Goal: Information Seeking & Learning: Understand process/instructions

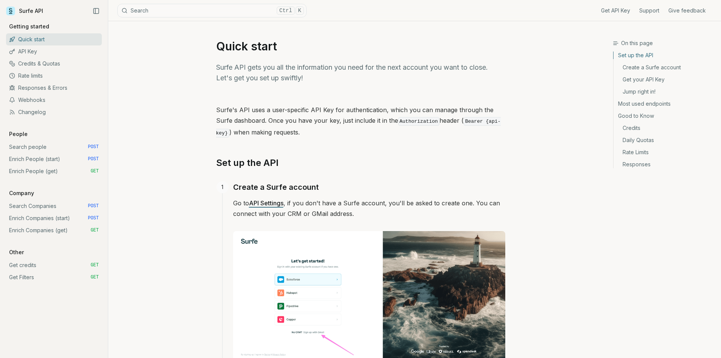
click at [59, 209] on link "Search Companies POST" at bounding box center [54, 206] width 96 height 12
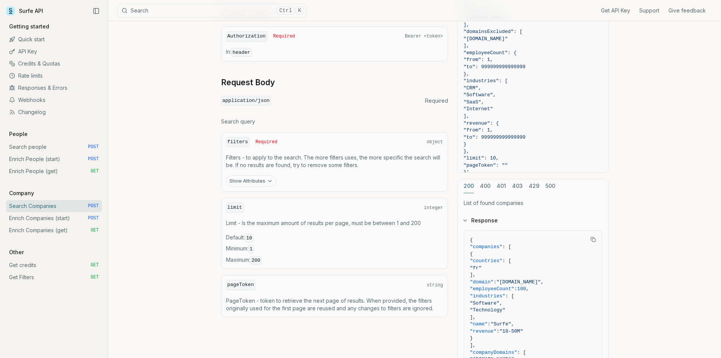
scroll to position [227, 0]
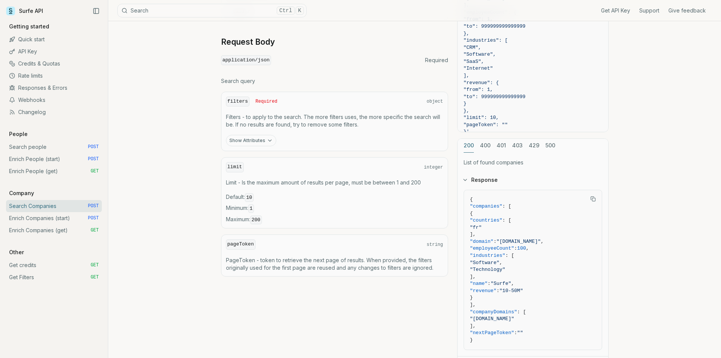
click at [75, 221] on link "Enrich Companies (start) POST" at bounding box center [54, 218] width 96 height 12
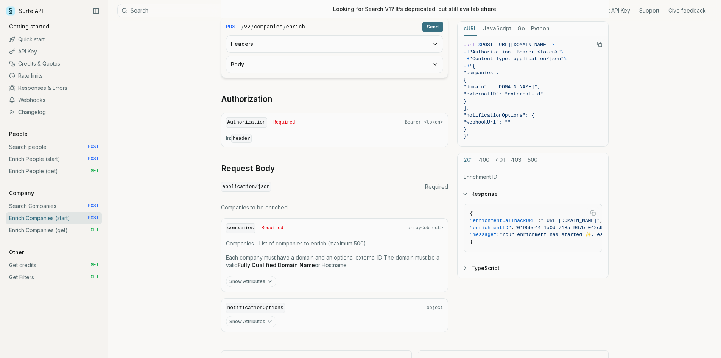
scroll to position [221, 0]
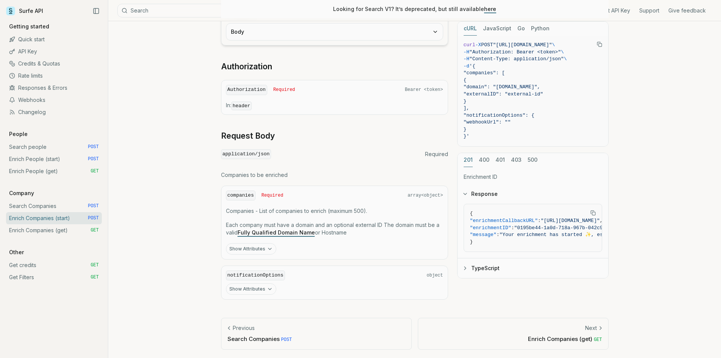
click at [42, 171] on link "Enrich People (get) GET" at bounding box center [54, 171] width 96 height 12
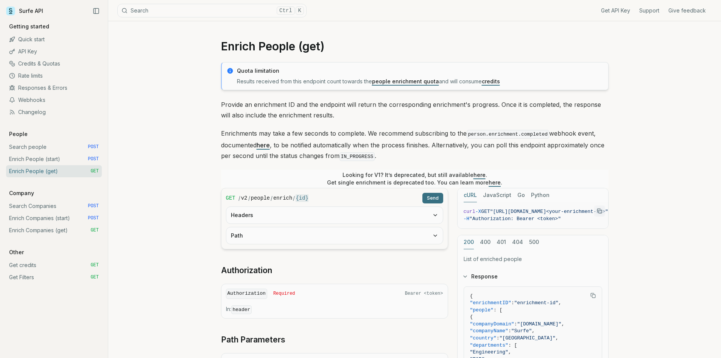
click at [41, 277] on link "Get Filters GET" at bounding box center [54, 277] width 96 height 12
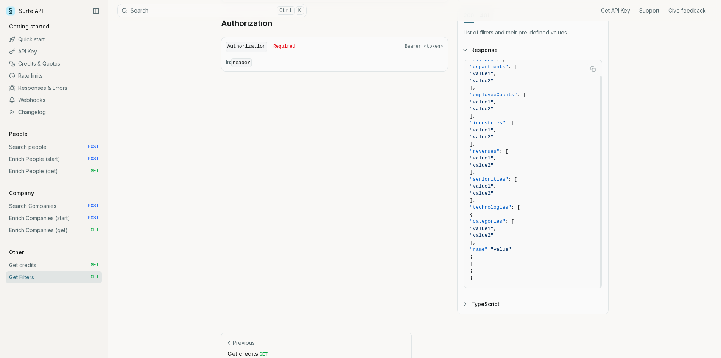
scroll to position [134, 0]
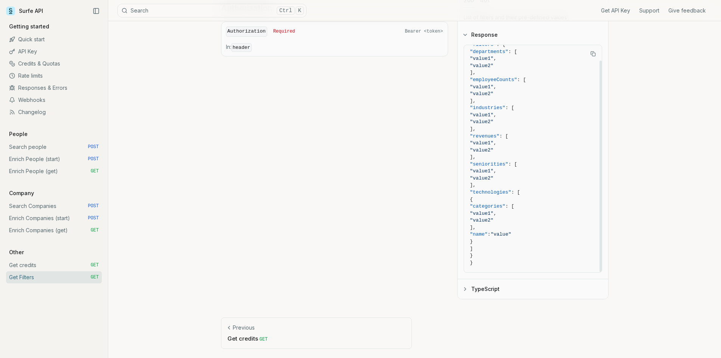
click at [496, 289] on button "TypeScript" at bounding box center [533, 289] width 151 height 20
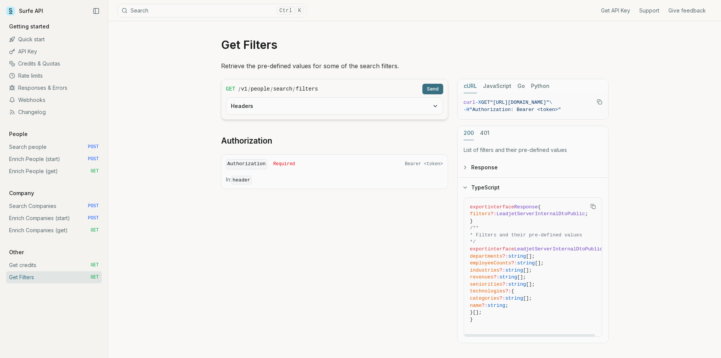
scroll to position [0, 0]
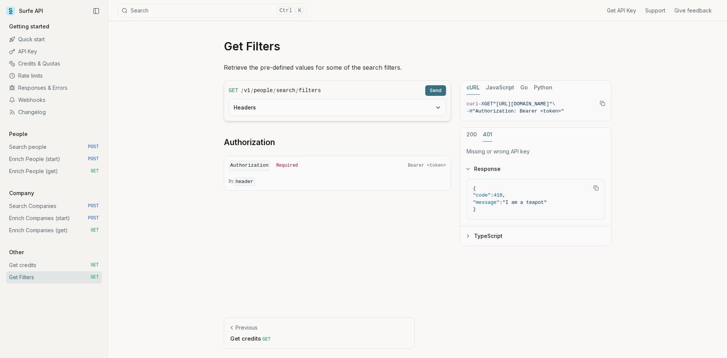
click at [484, 137] on button "401" at bounding box center [487, 135] width 9 height 14
click at [37, 159] on link "Enrich People (start) POST" at bounding box center [54, 159] width 96 height 12
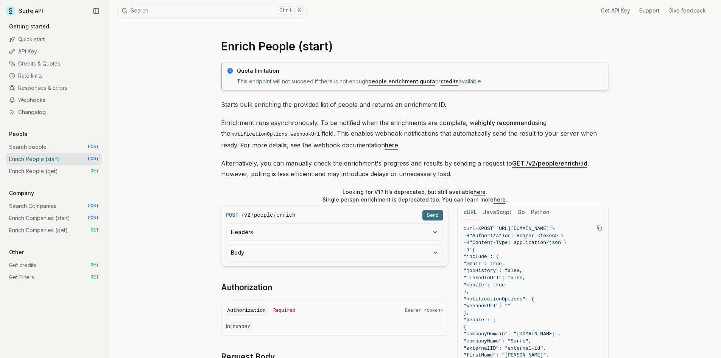
click at [30, 170] on link "Enrich People (get) GET" at bounding box center [54, 171] width 96 height 12
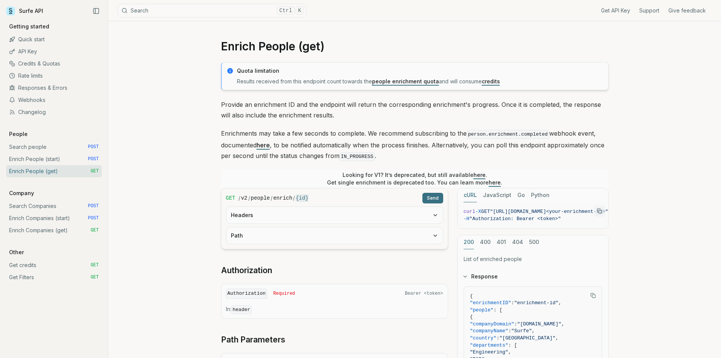
scroll to position [38, 0]
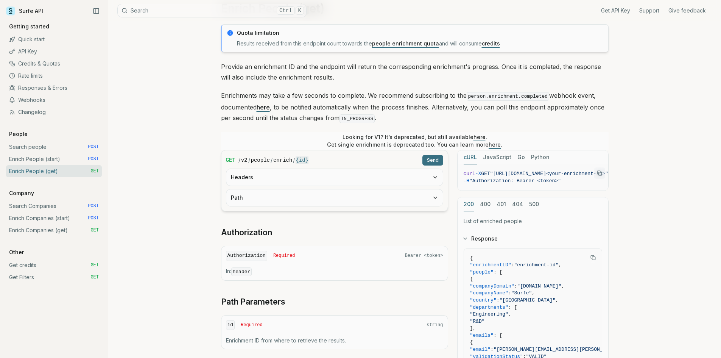
click at [434, 177] on icon "button" at bounding box center [435, 177] width 6 height 6
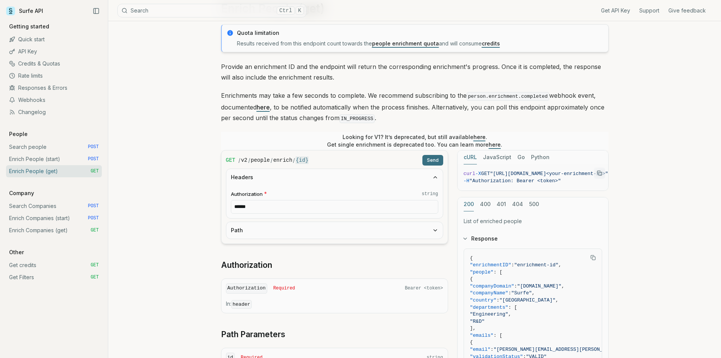
click at [435, 231] on icon "button" at bounding box center [435, 230] width 6 height 6
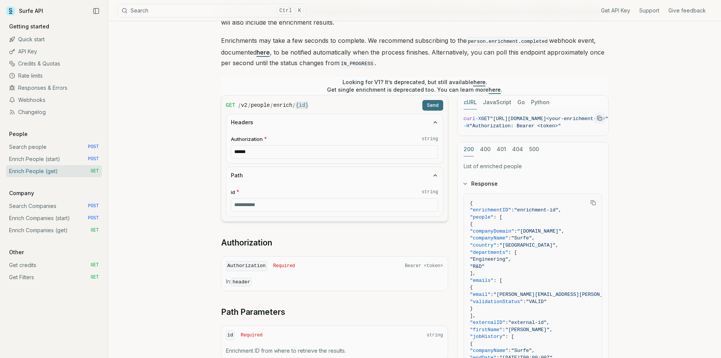
scroll to position [76, 0]
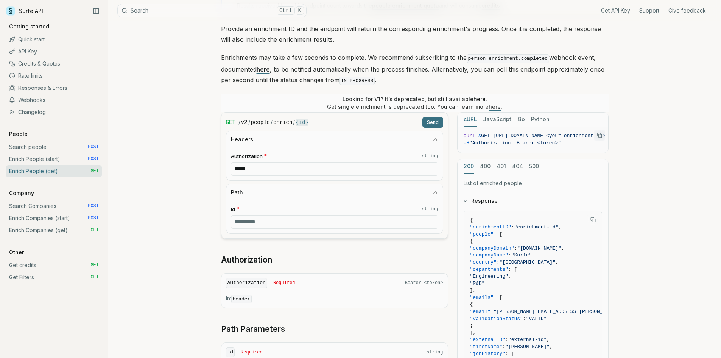
click at [72, 159] on link "Enrich People (start) POST" at bounding box center [54, 159] width 96 height 12
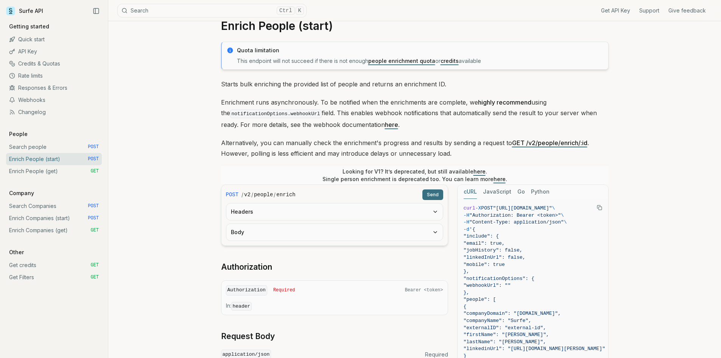
scroll to position [38, 0]
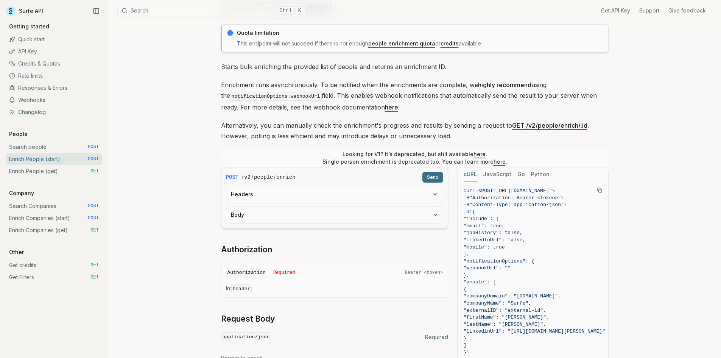
click at [342, 196] on button "Headers" at bounding box center [334, 194] width 217 height 17
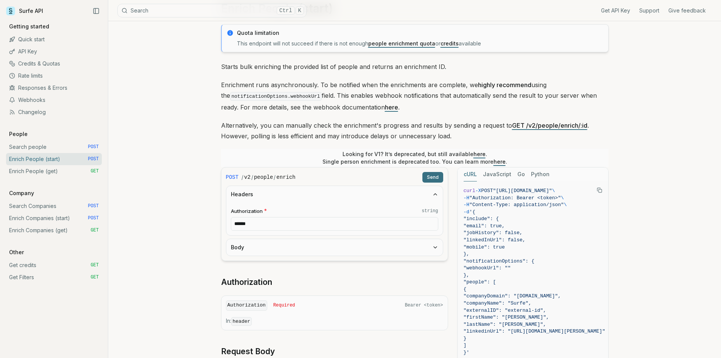
click at [339, 246] on button "Body" at bounding box center [334, 247] width 217 height 17
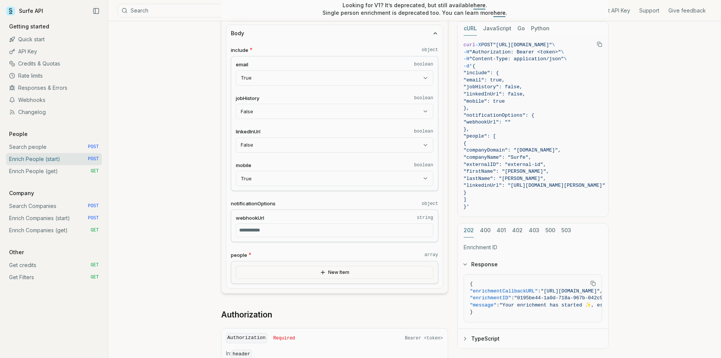
scroll to position [265, 0]
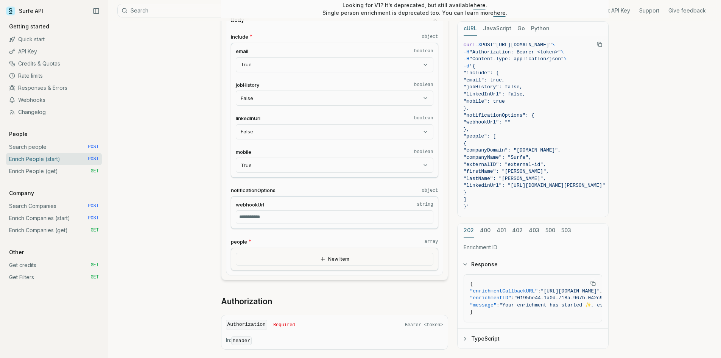
click at [335, 260] on button "New Item" at bounding box center [335, 259] width 198 height 13
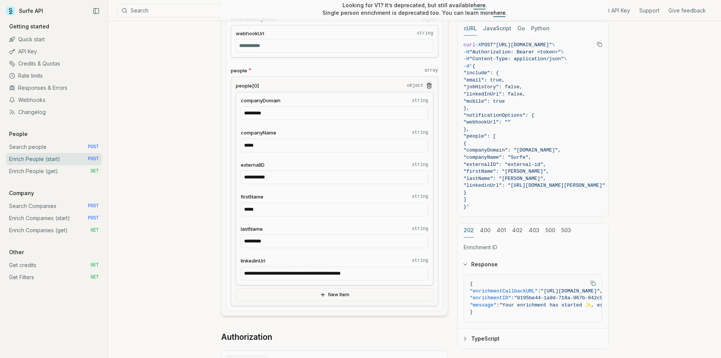
scroll to position [454, 0]
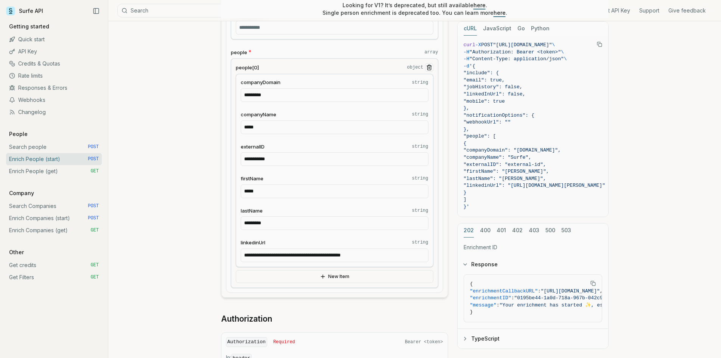
click at [335, 277] on button "New Item" at bounding box center [335, 276] width 198 height 13
click at [429, 273] on icon "Remove Item" at bounding box center [429, 274] width 6 height 6
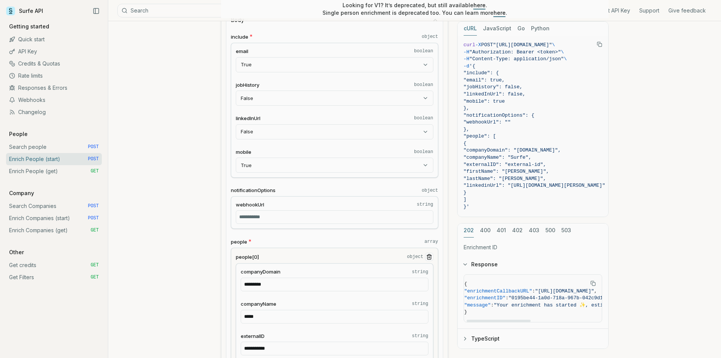
scroll to position [0, 0]
drag, startPoint x: 516, startPoint y: 321, endPoint x: 471, endPoint y: 319, distance: 44.4
click at [471, 320] on div at bounding box center [496, 321] width 64 height 2
click at [486, 232] on button "400" at bounding box center [485, 230] width 11 height 14
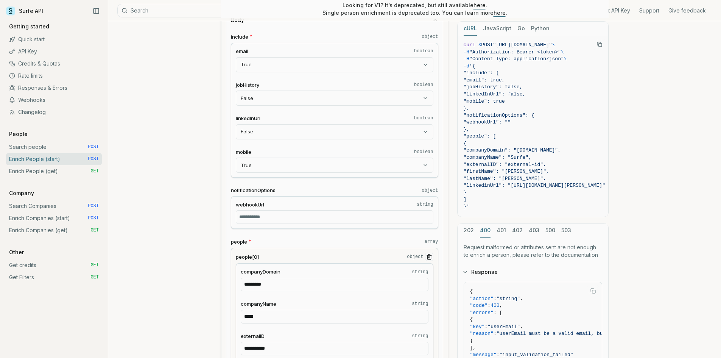
click at [497, 232] on button "401" at bounding box center [501, 230] width 9 height 14
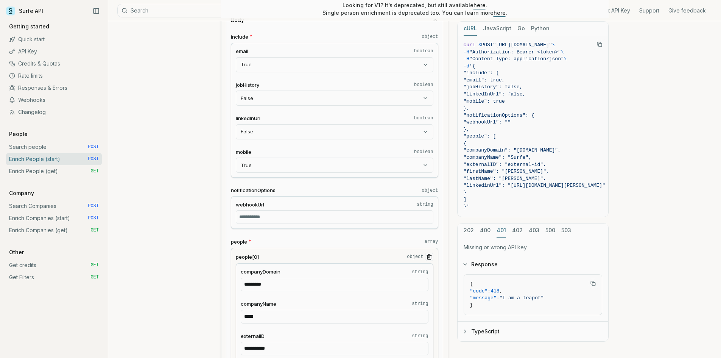
click at [515, 235] on button "402" at bounding box center [517, 230] width 11 height 14
click at [538, 236] on div "202 400 401 402 403 500 503" at bounding box center [533, 230] width 151 height 14
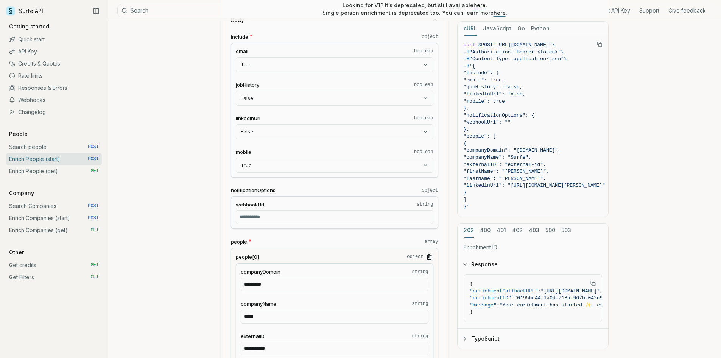
click at [472, 230] on button "202" at bounding box center [469, 230] width 10 height 14
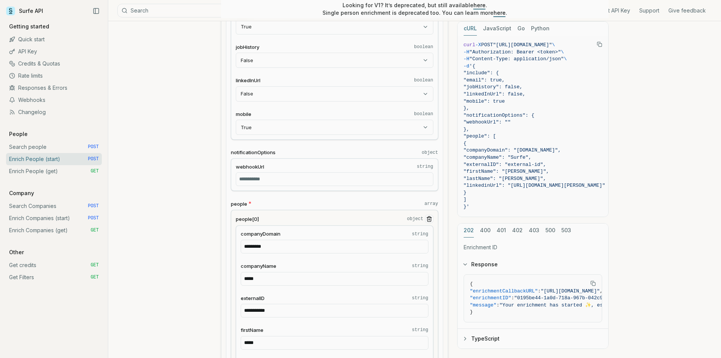
scroll to position [341, 0]
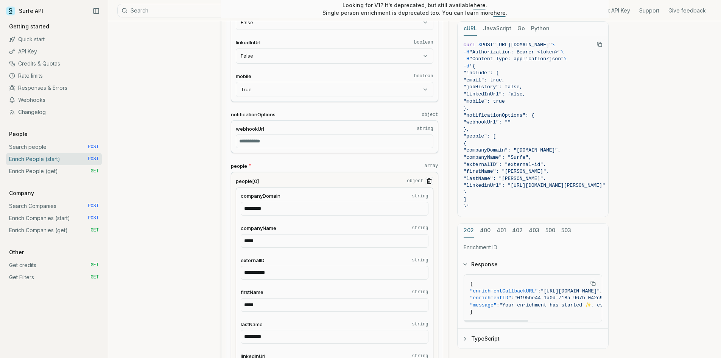
click at [505, 340] on button "TypeScript" at bounding box center [533, 339] width 151 height 20
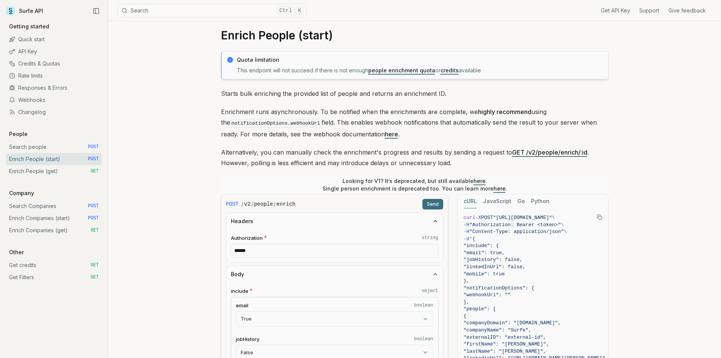
scroll to position [0, 0]
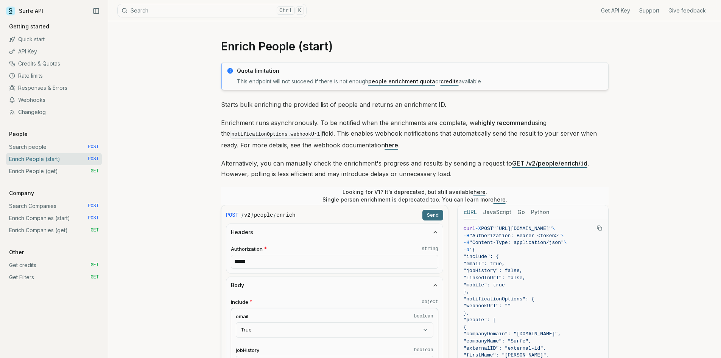
click at [52, 171] on link "Enrich People (get) GET" at bounding box center [54, 171] width 96 height 12
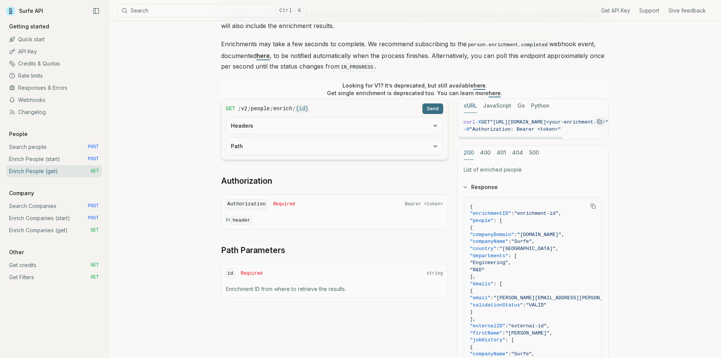
drag, startPoint x: 551, startPoint y: 136, endPoint x: 479, endPoint y: 143, distance: 73.0
click at [479, 139] on div at bounding box center [511, 138] width 106 height 2
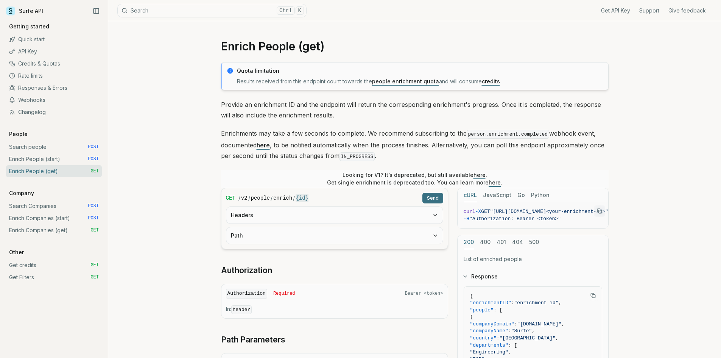
click at [39, 160] on link "Enrich People (start) POST" at bounding box center [54, 159] width 96 height 12
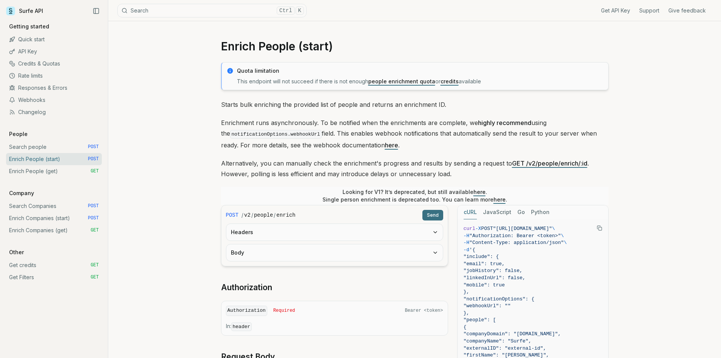
click at [36, 171] on link "Enrich People (get) GET" at bounding box center [54, 171] width 96 height 12
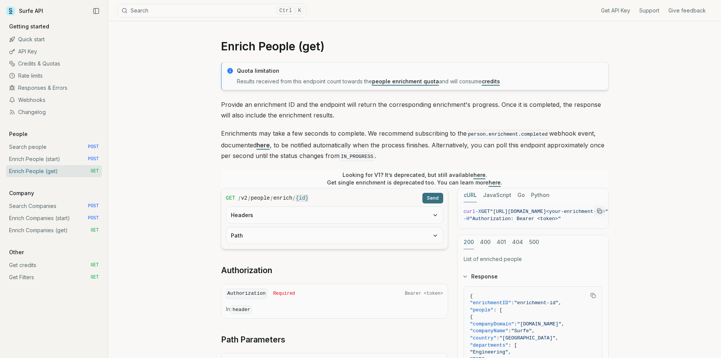
click at [39, 160] on link "Enrich People (start) POST" at bounding box center [54, 159] width 96 height 12
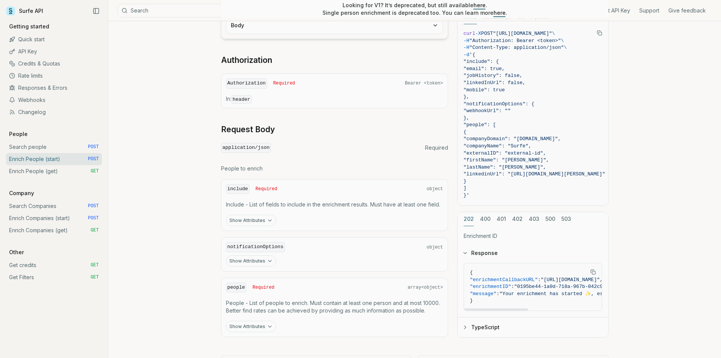
drag, startPoint x: 513, startPoint y: 307, endPoint x: 505, endPoint y: 306, distance: 7.7
click at [505, 308] on div at bounding box center [496, 309] width 64 height 2
click at [495, 326] on button "TypeScript" at bounding box center [533, 327] width 151 height 20
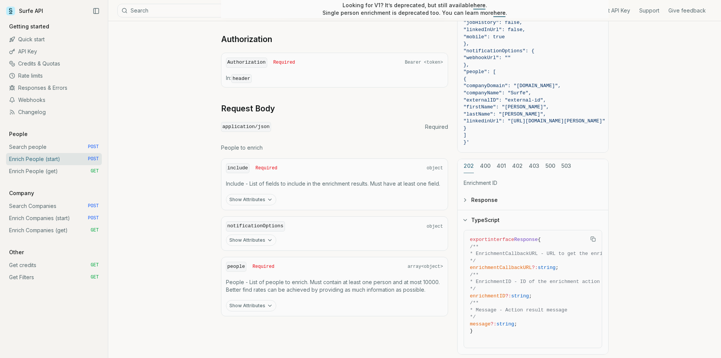
scroll to position [265, 0]
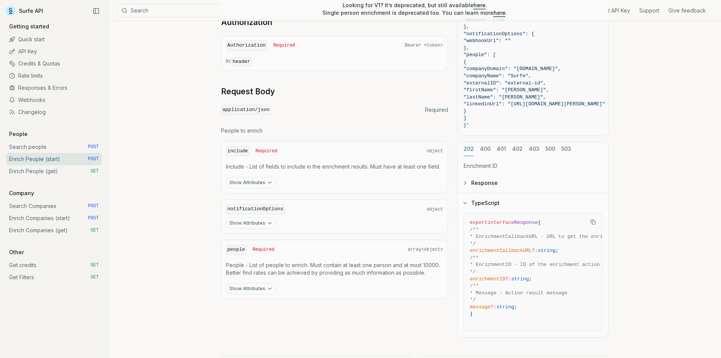
click at [246, 287] on button "Show Attributes" at bounding box center [251, 288] width 50 height 11
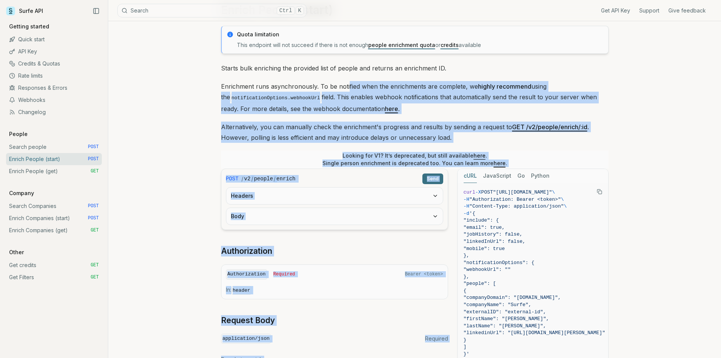
scroll to position [19, 0]
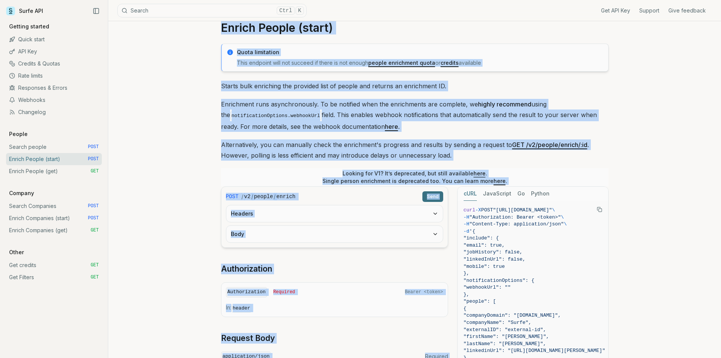
drag, startPoint x: 633, startPoint y: 330, endPoint x: 214, endPoint y: 22, distance: 520.1
copy article "Loremi Dolors (ametc) Adipi elitseddoe Temp incididu utla etd magnaal en admin …"
click at [435, 213] on icon "button" at bounding box center [435, 213] width 6 height 6
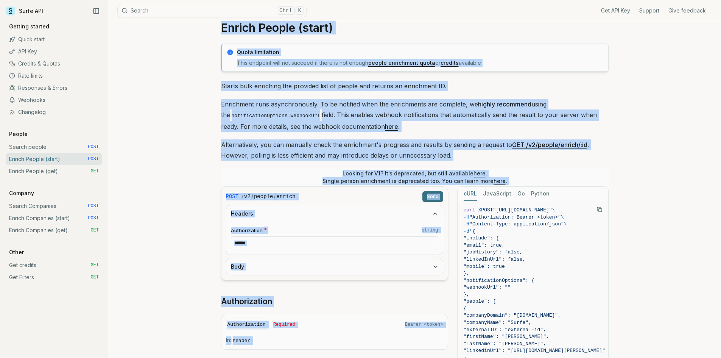
click at [432, 263] on button "Body" at bounding box center [334, 266] width 217 height 17
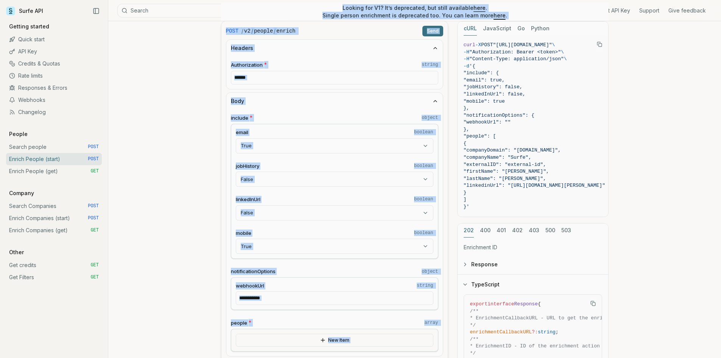
scroll to position [208, 0]
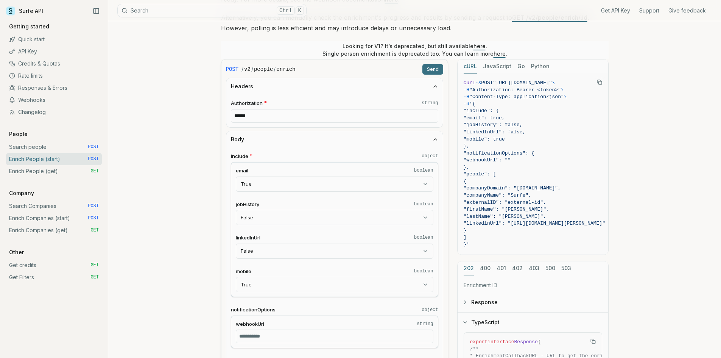
scroll to position [132, 0]
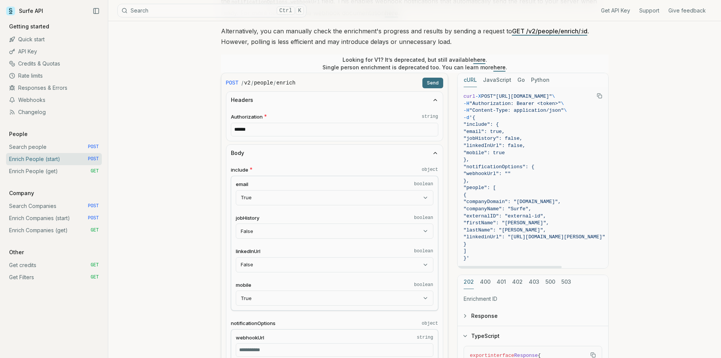
drag, startPoint x: 479, startPoint y: 249, endPoint x: 463, endPoint y: 93, distance: 156.4
click at [464, 93] on code "curl -X POST "[URL][DOMAIN_NAME]" \ -H "Authorization: Bearer <token>" \ -H "Co…" at bounding box center [535, 177] width 142 height 169
copy code "curl -X POST "[URL][DOMAIN_NAME]" \ -H "Authorization: Bearer <token>" \ -H "Co…"
click at [464, 318] on icon "button" at bounding box center [465, 316] width 6 height 6
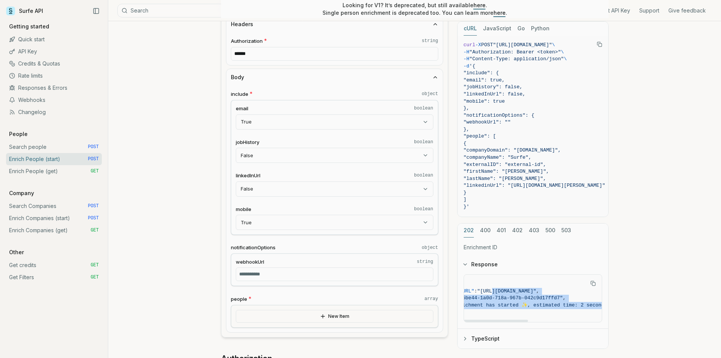
scroll to position [0, 159]
drag, startPoint x: 556, startPoint y: 293, endPoint x: 605, endPoint y: 297, distance: 49.0
click at [605, 297] on div "{ "enrichmentCallbackURL" : "[URL][DOMAIN_NAME]" , "enrichmentID" : "0195be44-1…" at bounding box center [533, 301] width 151 height 54
click at [566, 320] on div at bounding box center [570, 321] width 64 height 2
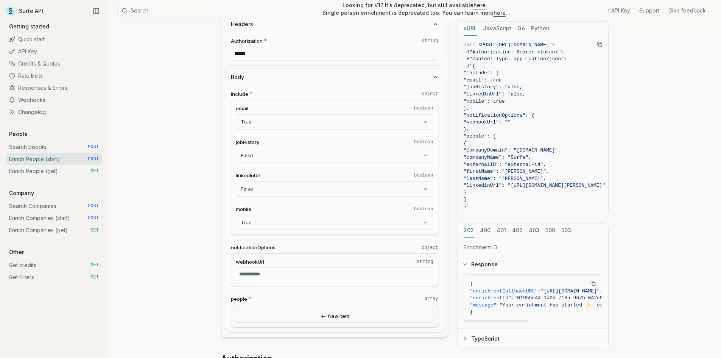
drag, startPoint x: 555, startPoint y: 321, endPoint x: 469, endPoint y: 316, distance: 86.4
click at [469, 320] on div at bounding box center [496, 321] width 64 height 2
click at [535, 309] on span "}" at bounding box center [573, 312] width 207 height 7
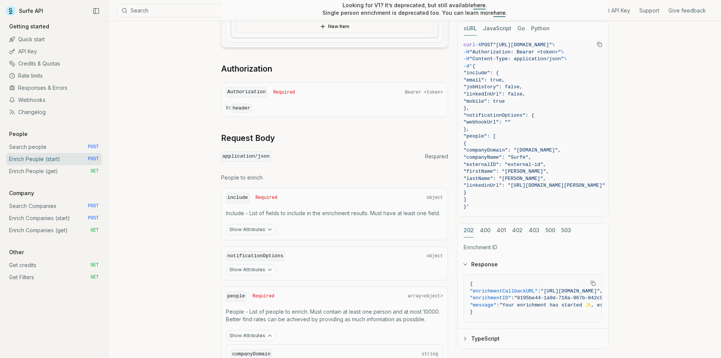
scroll to position [511, 0]
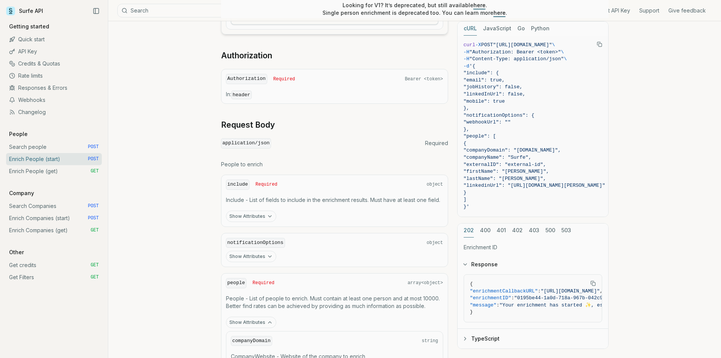
click at [249, 218] on button "Show Attributes" at bounding box center [251, 215] width 50 height 11
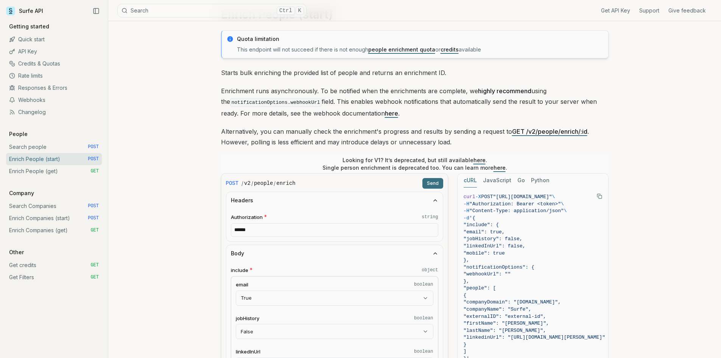
scroll to position [0, 0]
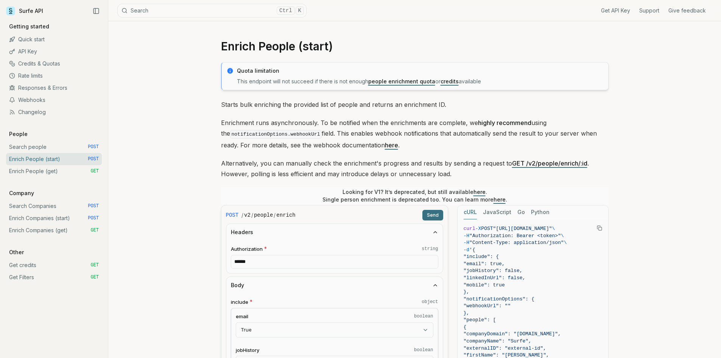
click at [380, 144] on p "Enrichment runs asynchronously. To be notified when the enrichments are complet…" at bounding box center [415, 133] width 388 height 33
click at [385, 145] on link "here" at bounding box center [391, 145] width 13 height 8
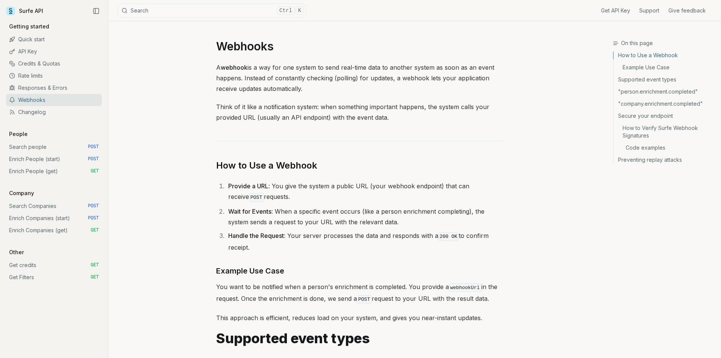
click at [59, 159] on link "Enrich People (start) POST" at bounding box center [54, 159] width 96 height 12
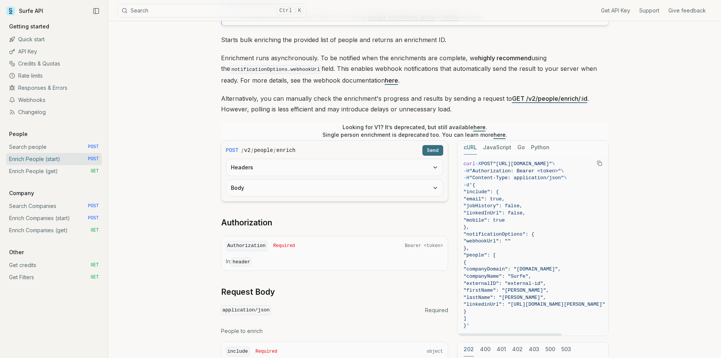
scroll to position [76, 0]
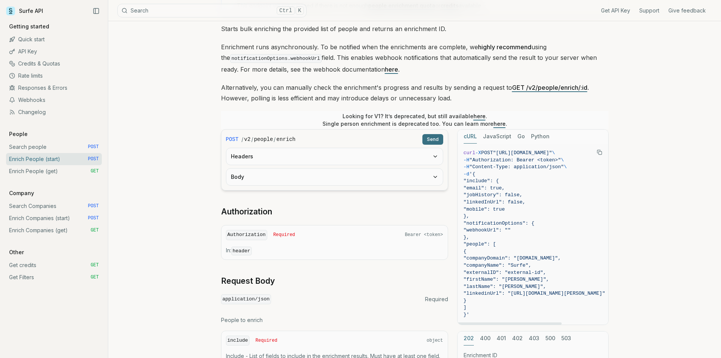
click at [38, 173] on link "Enrich People (get) GET" at bounding box center [54, 171] width 96 height 12
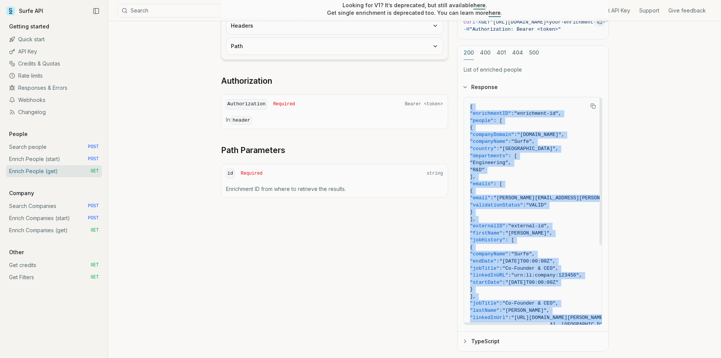
drag, startPoint x: 543, startPoint y: 307, endPoint x: 469, endPoint y: 98, distance: 221.9
click at [469, 98] on pre "{ "enrichmentID" : "enrichment-id" , "people" : [ { "companyDomain" : "[DOMAIN_…" at bounding box center [566, 271] width 204 height 349
copy code "{ "loremipsumDO" : "sitametcon-ad" , "elitse" : [ { "doeiusmOdtemp" : "incid.ut…"
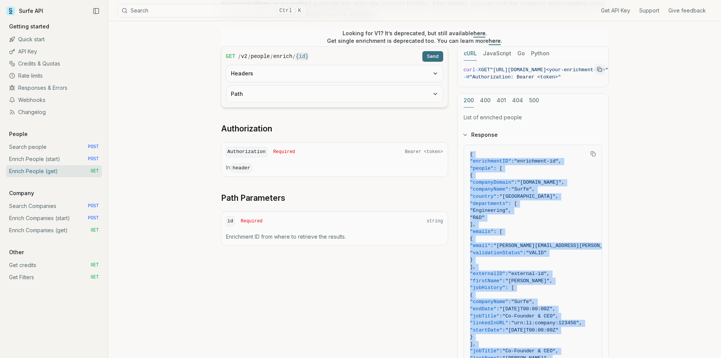
scroll to position [76, 0]
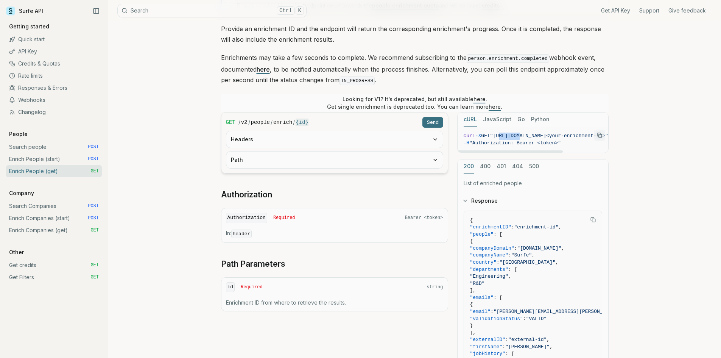
drag, startPoint x: 500, startPoint y: 135, endPoint x: 521, endPoint y: 136, distance: 20.1
click at [521, 136] on span ""[URL][DOMAIN_NAME]<your-enrichment-id>"" at bounding box center [549, 136] width 118 height 6
drag, startPoint x: 499, startPoint y: 134, endPoint x: 539, endPoint y: 138, distance: 40.3
click at [539, 138] on span "curl -X GET "[URL][DOMAIN_NAME]<your-enrichment-id>" \" at bounding box center [529, 136] width 148 height 7
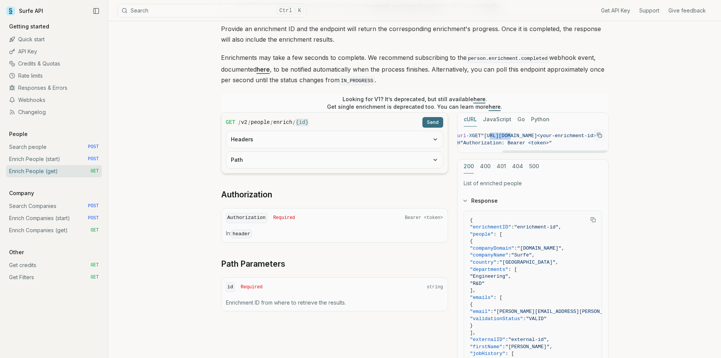
copy span "[URL][DOMAIN_NAME]"
click at [58, 220] on link "Enrich Companies (start) POST" at bounding box center [54, 218] width 96 height 12
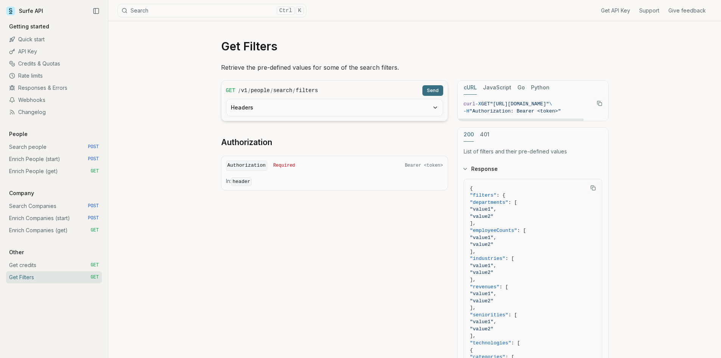
scroll to position [0, 29]
drag, startPoint x: 499, startPoint y: 106, endPoint x: 594, endPoint y: 106, distance: 94.3
click at [594, 106] on figure "curl -X GET "https://api.surfe.com/v1/people/search/filters" \ -H "Authorizatio…" at bounding box center [533, 108] width 151 height 26
click at [599, 101] on icon "Copy Text" at bounding box center [598, 102] width 3 height 3
click at [50, 39] on link "Quick start" at bounding box center [54, 39] width 96 height 12
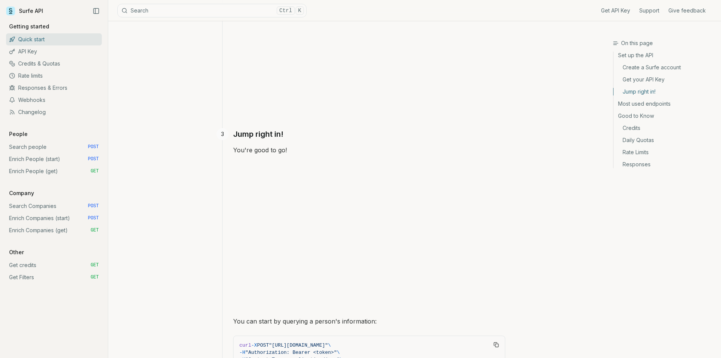
scroll to position [416, 0]
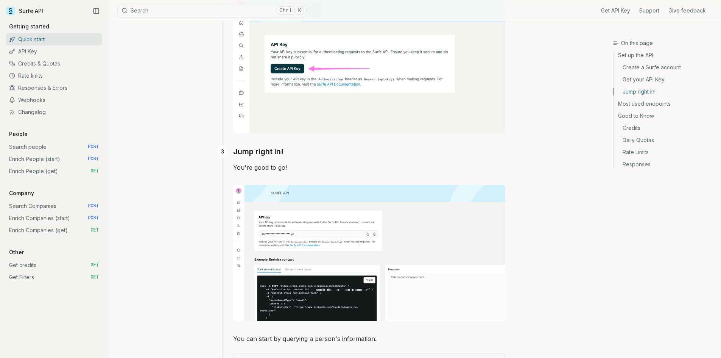
click at [39, 278] on link "Get Filters GET" at bounding box center [54, 277] width 96 height 12
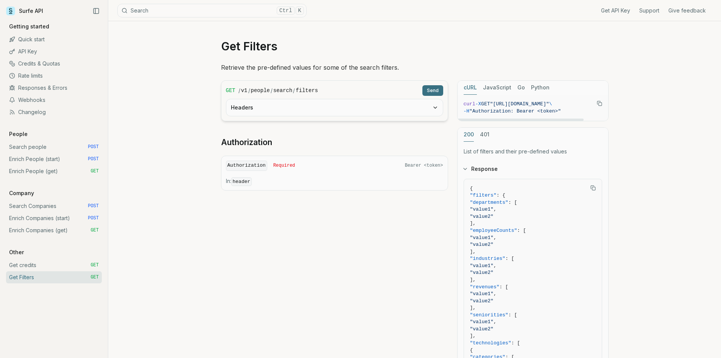
click at [599, 102] on icon "Copy Text" at bounding box center [599, 103] width 5 height 5
click at [37, 48] on link "API Key" at bounding box center [54, 51] width 96 height 12
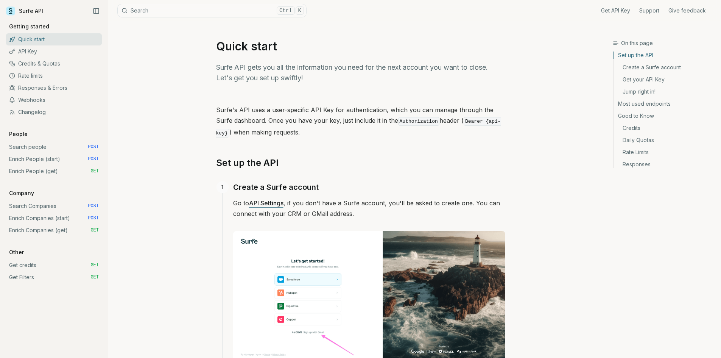
click at [73, 156] on link "Enrich People (start) POST" at bounding box center [54, 159] width 96 height 12
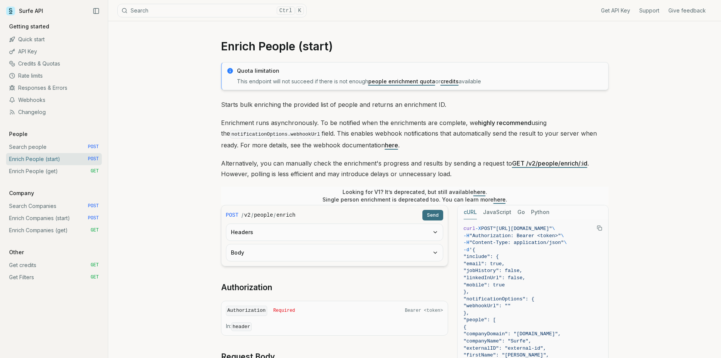
click at [421, 252] on button "Body" at bounding box center [334, 252] width 217 height 17
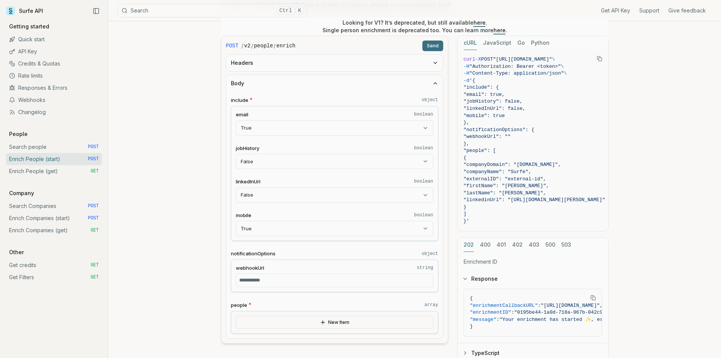
scroll to position [151, 0]
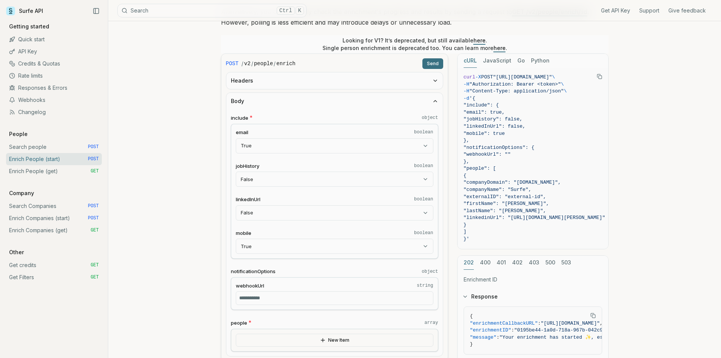
click at [320, 298] on input "webhookUrl string" at bounding box center [335, 298] width 198 height 14
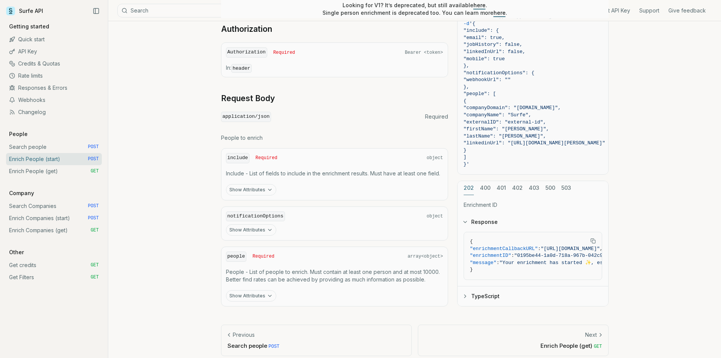
scroll to position [511, 0]
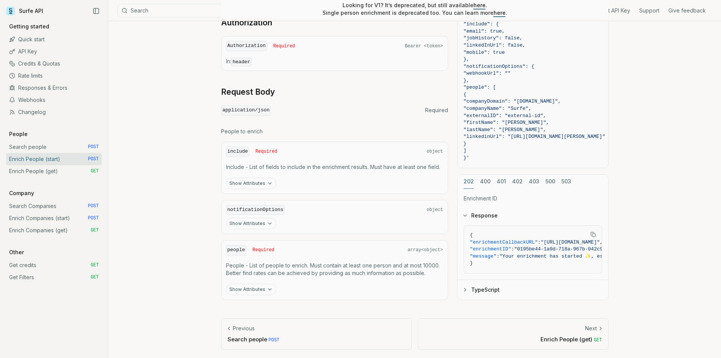
click at [265, 289] on button "Show Attributes" at bounding box center [251, 289] width 50 height 11
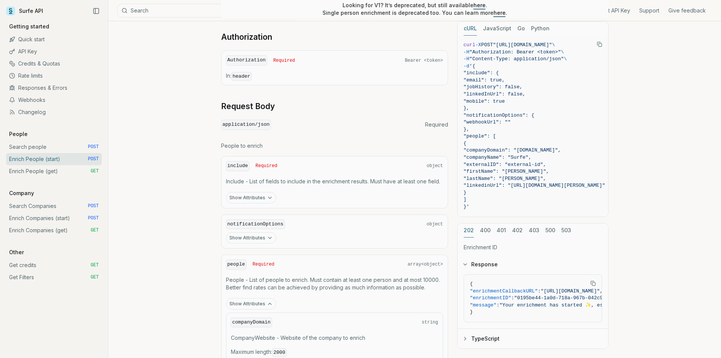
scroll to position [473, 0]
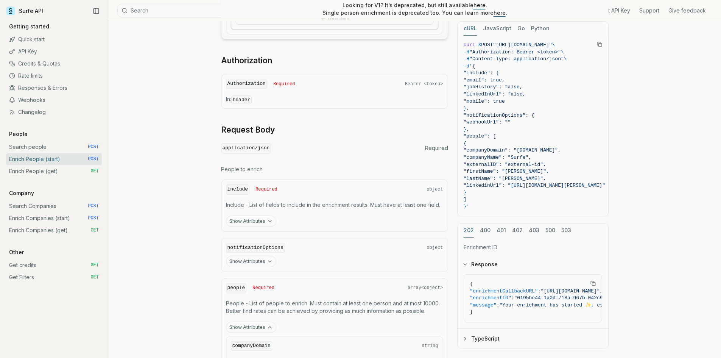
click at [268, 221] on icon "button" at bounding box center [269, 221] width 3 height 2
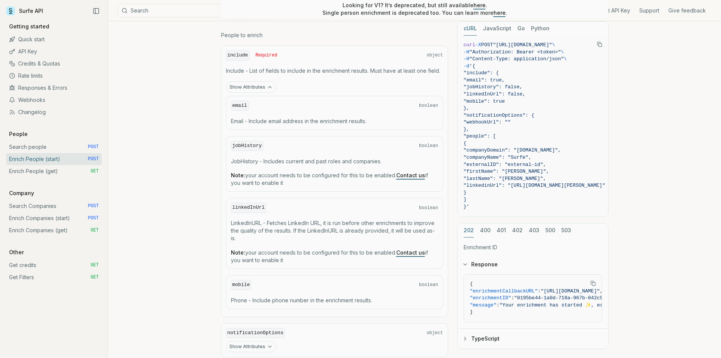
scroll to position [625, 0]
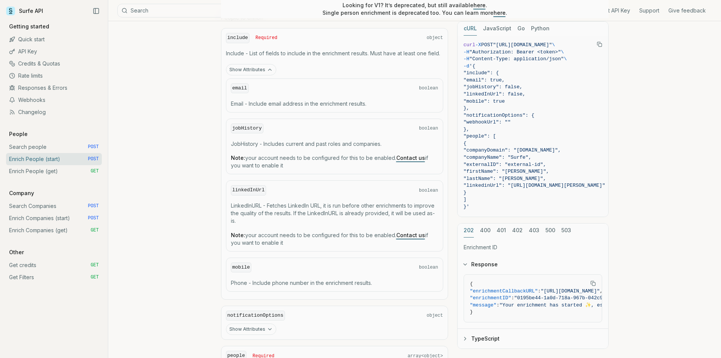
click at [81, 157] on link "Enrich People (start) POST" at bounding box center [54, 159] width 96 height 12
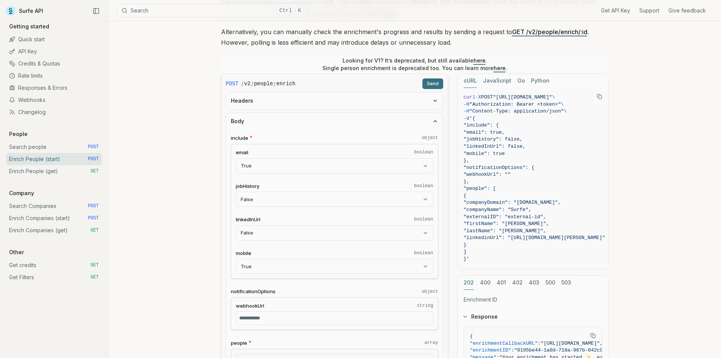
scroll to position [114, 0]
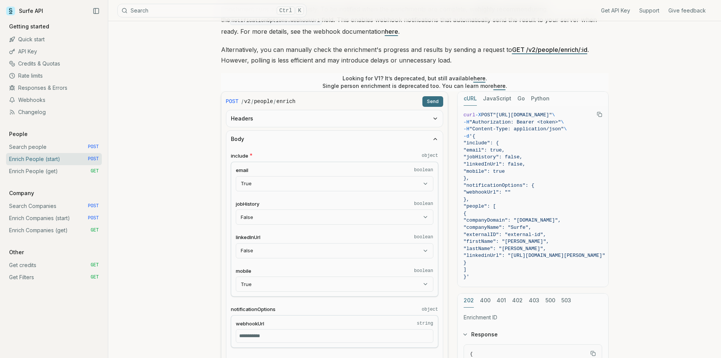
click at [294, 122] on button "Headers" at bounding box center [334, 118] width 217 height 17
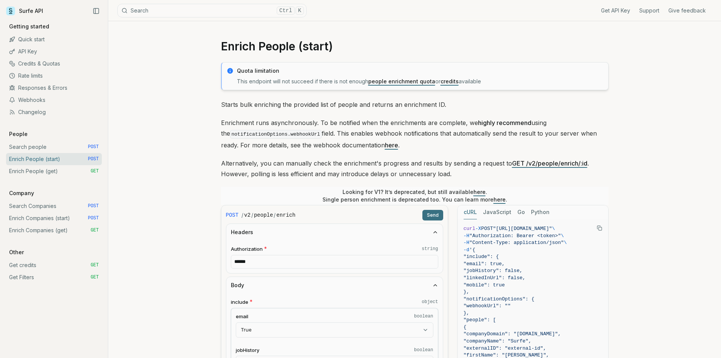
scroll to position [0, 67]
drag, startPoint x: 501, startPoint y: 228, endPoint x: 537, endPoint y: 230, distance: 36.4
click at [537, 230] on span ""[URL][DOMAIN_NAME]"" at bounding box center [519, 229] width 59 height 6
copy span "https://api.surfe.com/v2/people/enrich"
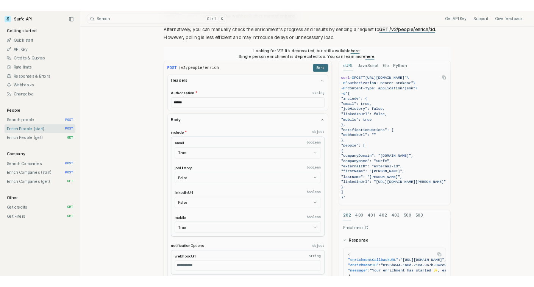
scroll to position [151, 0]
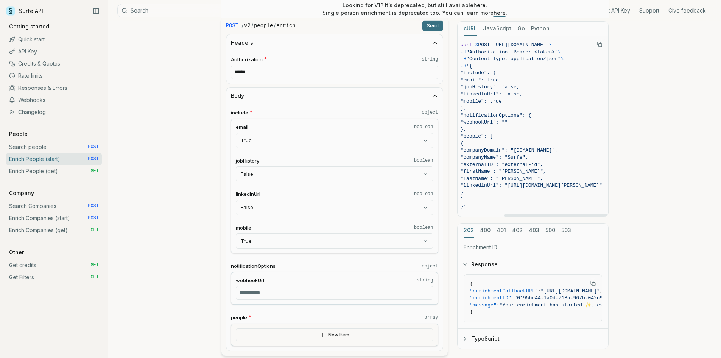
scroll to position [151, 0]
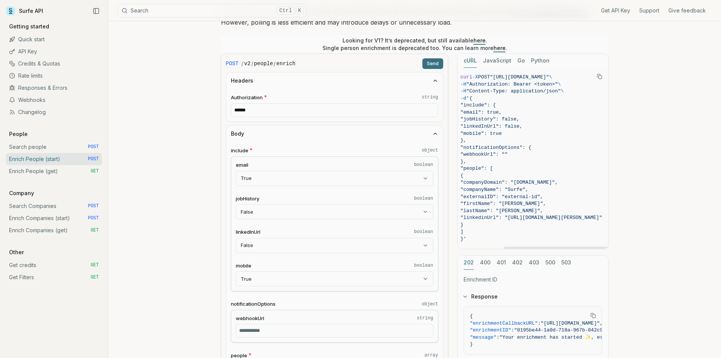
drag, startPoint x: 534, startPoint y: 248, endPoint x: 454, endPoint y: 246, distance: 80.3
click at [481, 232] on span "]" at bounding box center [532, 231] width 142 height 7
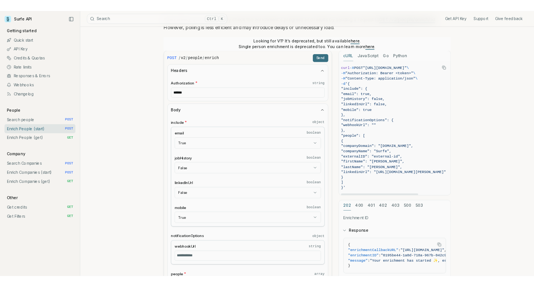
scroll to position [0, 0]
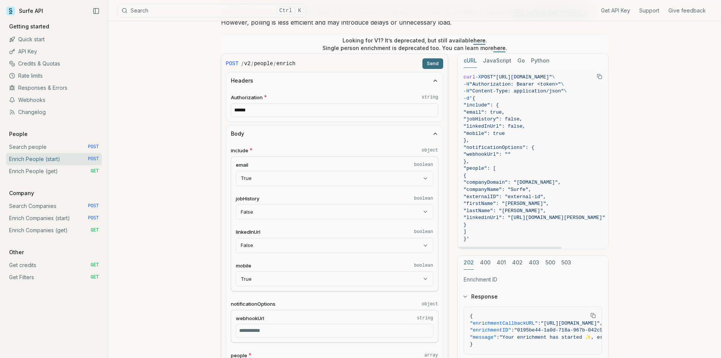
drag, startPoint x: 515, startPoint y: 246, endPoint x: 475, endPoint y: 229, distance: 43.9
click at [458, 246] on div at bounding box center [510, 247] width 104 height 2
drag, startPoint x: 534, startPoint y: 181, endPoint x: 560, endPoint y: 186, distance: 25.7
click at [533, 186] on span ""companyDomain": "[DOMAIN_NAME]"," at bounding box center [535, 182] width 142 height 7
copy span "surfe.com"
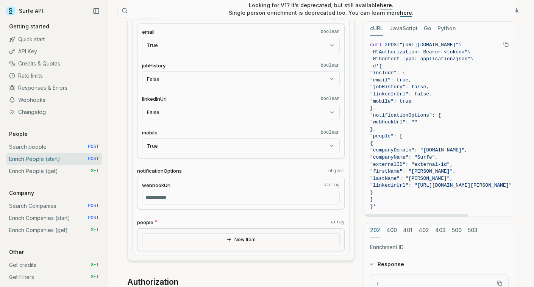
scroll to position [303, 0]
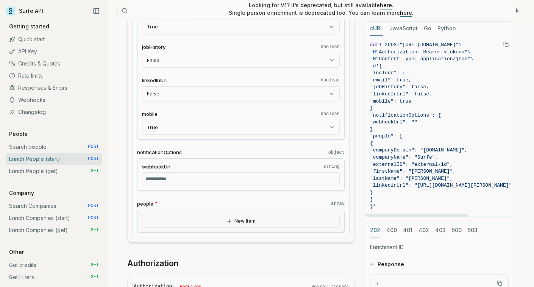
drag, startPoint x: 449, startPoint y: 157, endPoint x: 434, endPoint y: 159, distance: 14.4
click at [434, 159] on span ""companyName": "Surfe"," at bounding box center [404, 157] width 68 height 6
copy span "Surfe"
drag, startPoint x: 444, startPoint y: 170, endPoint x: 429, endPoint y: 171, distance: 15.6
click at [429, 171] on span ""firstName": "[PERSON_NAME]"," at bounding box center [413, 171] width 86 height 6
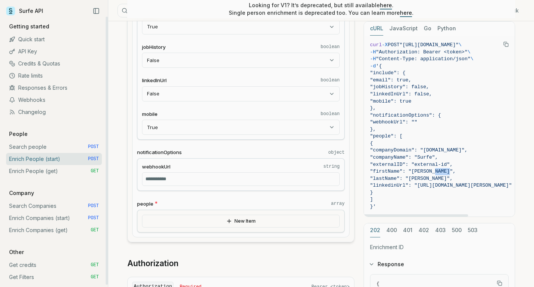
copy span "David"
drag, startPoint x: 451, startPoint y: 179, endPoint x: 427, endPoint y: 178, distance: 23.5
click at [427, 178] on span ""lastName": "[PERSON_NAME]"," at bounding box center [411, 179] width 83 height 6
copy span "Chevalier"
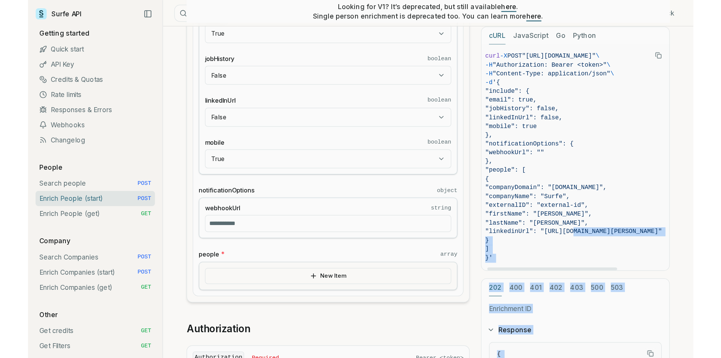
scroll to position [0, 67]
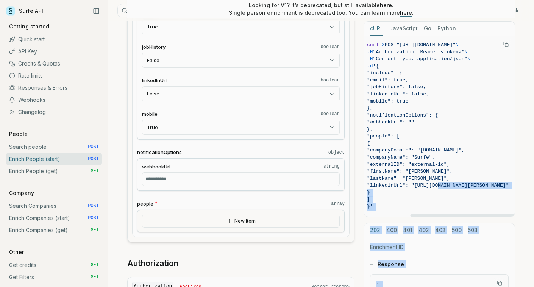
drag, startPoint x: 435, startPoint y: 187, endPoint x: 506, endPoint y: 185, distance: 71.6
click at [506, 185] on span ""linkedinUrl": "[URL][DOMAIN_NAME][PERSON_NAME]"" at bounding box center [438, 185] width 142 height 6
copy span "https://www.linkedin.com/in/david-maurice-chevalier"
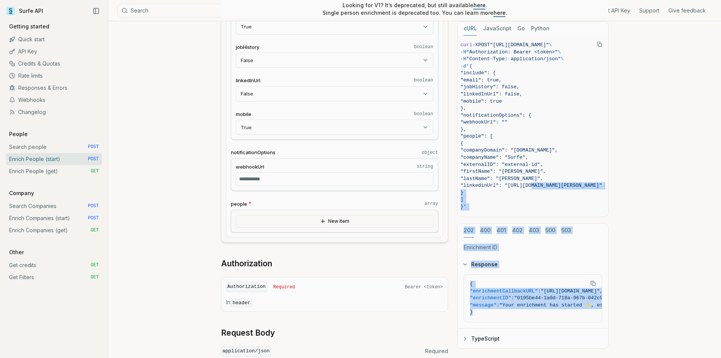
click at [67, 220] on link "Enrich Companies (start) POST" at bounding box center [54, 218] width 96 height 12
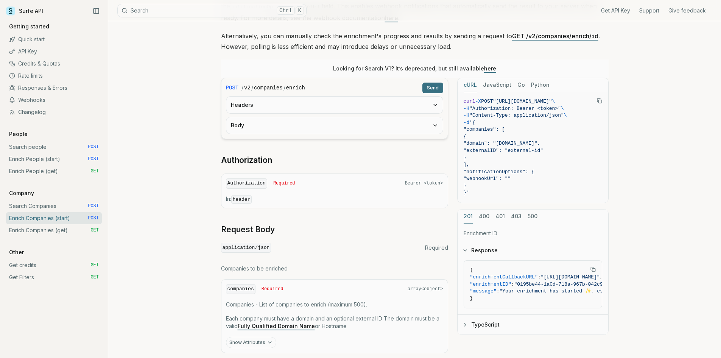
scroll to position [114, 0]
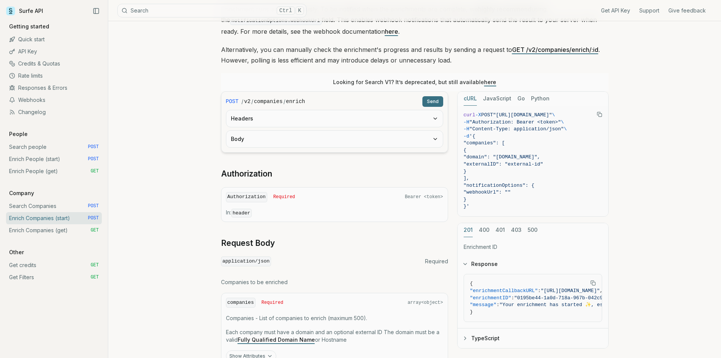
click at [377, 141] on button "Body" at bounding box center [334, 139] width 217 height 17
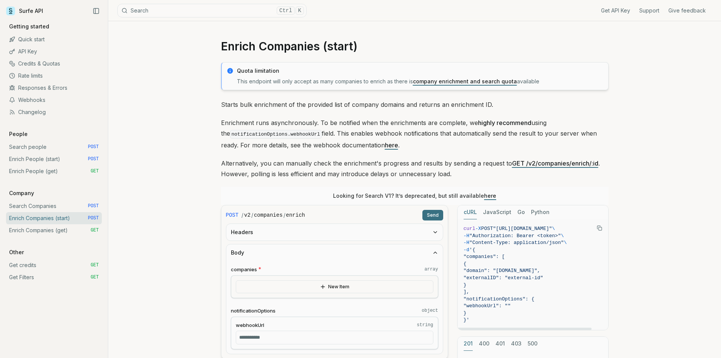
scroll to position [0, 19]
drag, startPoint x: 570, startPoint y: 226, endPoint x: 598, endPoint y: 230, distance: 28.6
click at [533, 230] on figure "curl -X POST "https://api.surfe.com/v2/companies/enrich" \ -H "Authorization: B…" at bounding box center [533, 274] width 151 height 111
click at [533, 247] on span "-d '{" at bounding box center [533, 249] width 139 height 7
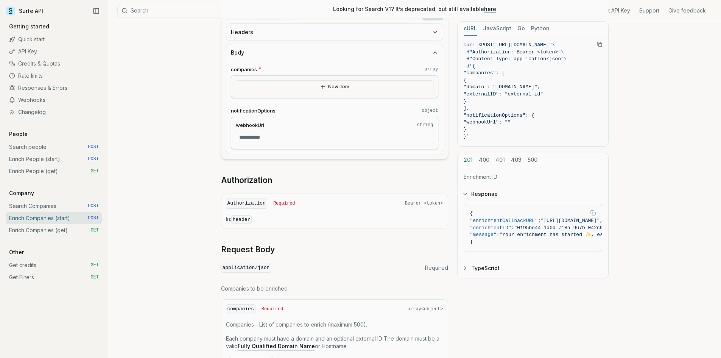
scroll to position [162, 0]
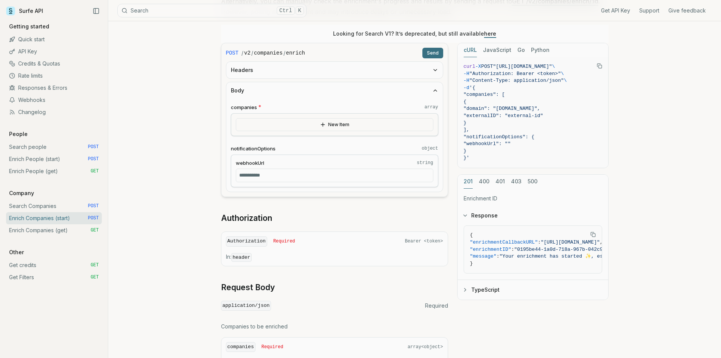
click at [320, 127] on button "New Item" at bounding box center [335, 124] width 198 height 13
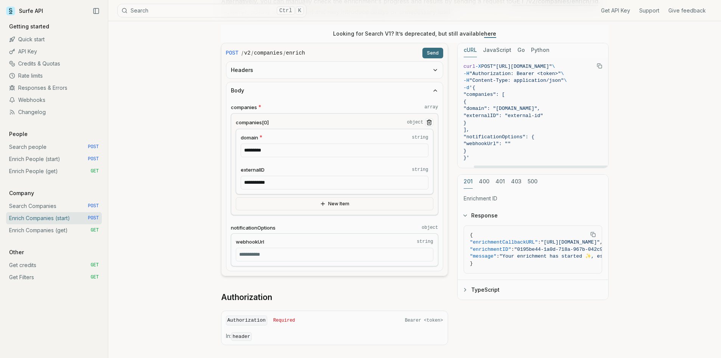
scroll to position [0, 0]
drag, startPoint x: 500, startPoint y: 166, endPoint x: 463, endPoint y: 166, distance: 37.1
click at [463, 166] on div at bounding box center [525, 166] width 134 height 2
drag, startPoint x: 480, startPoint y: 88, endPoint x: 472, endPoint y: 159, distance: 70.8
click at [472, 159] on code "curl -X POST "https://api.surfe.com/v2/companies/enrich" \ -H "Authorization: B…" at bounding box center [533, 112] width 139 height 98
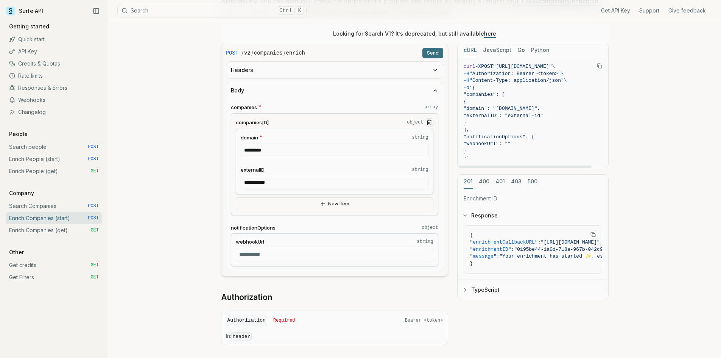
copy code "{ "companies": [ { "domain": "surfe.com", "externalID": "external-id" } ], "not…"
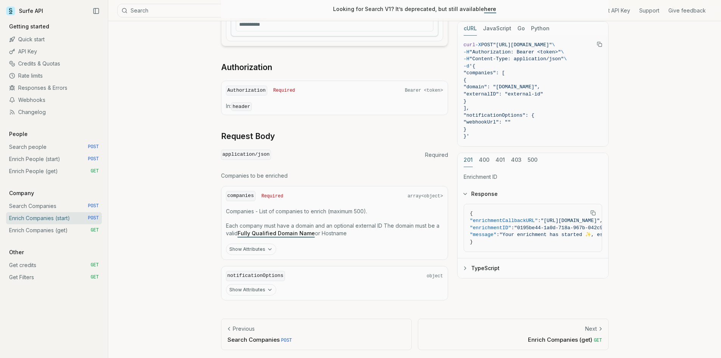
scroll to position [392, 0]
click at [258, 249] on button "Show Attributes" at bounding box center [251, 248] width 50 height 11
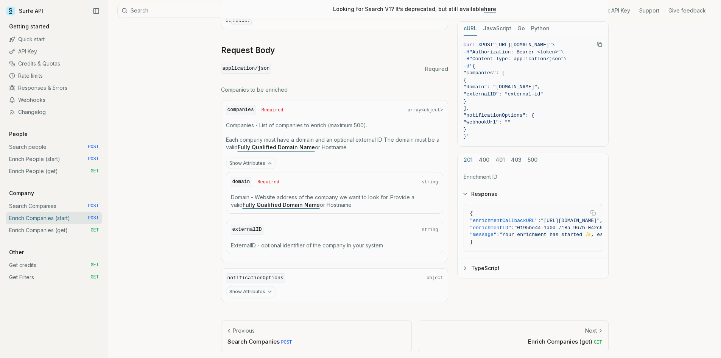
scroll to position [480, 0]
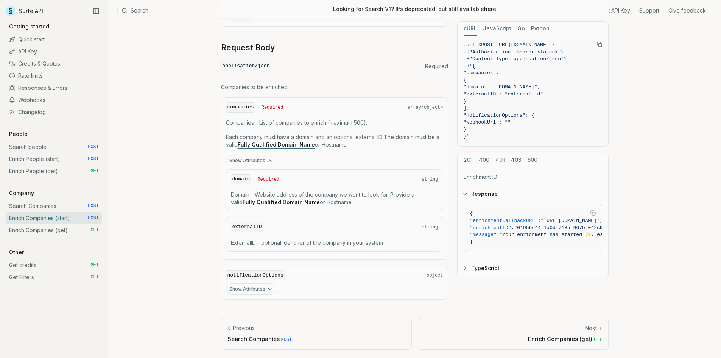
click at [246, 287] on button "Show Attributes" at bounding box center [251, 288] width 50 height 11
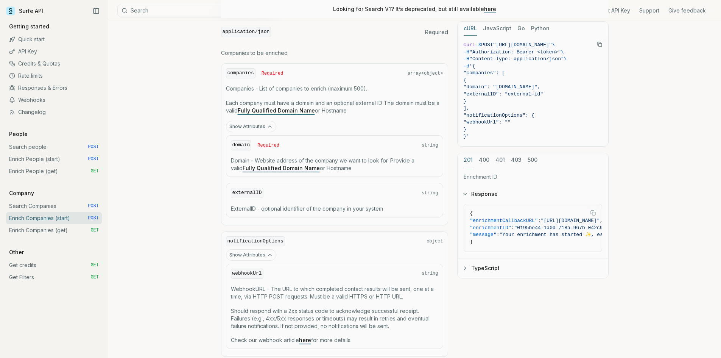
scroll to position [572, 0]
